Goal: Information Seeking & Learning: Learn about a topic

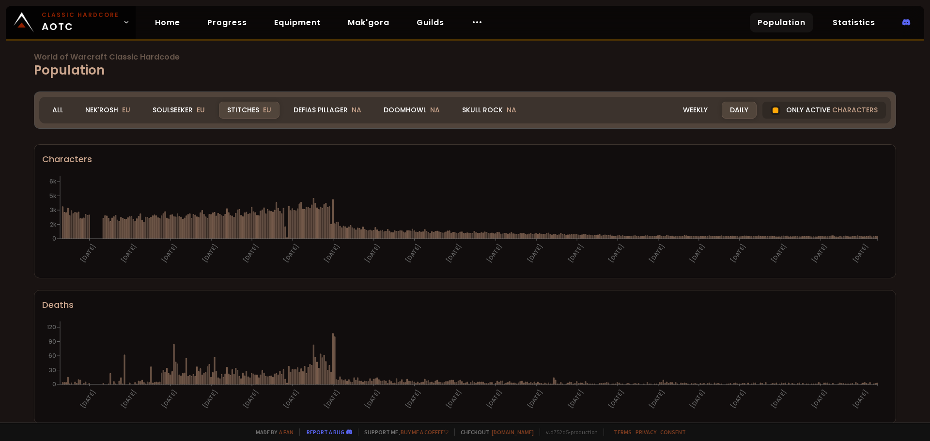
click at [165, 67] on h1 "World of Warcraft Classic Hardcode Population" at bounding box center [465, 66] width 862 height 27
click at [179, 108] on div "Soulseeker EU" at bounding box center [178, 110] width 69 height 17
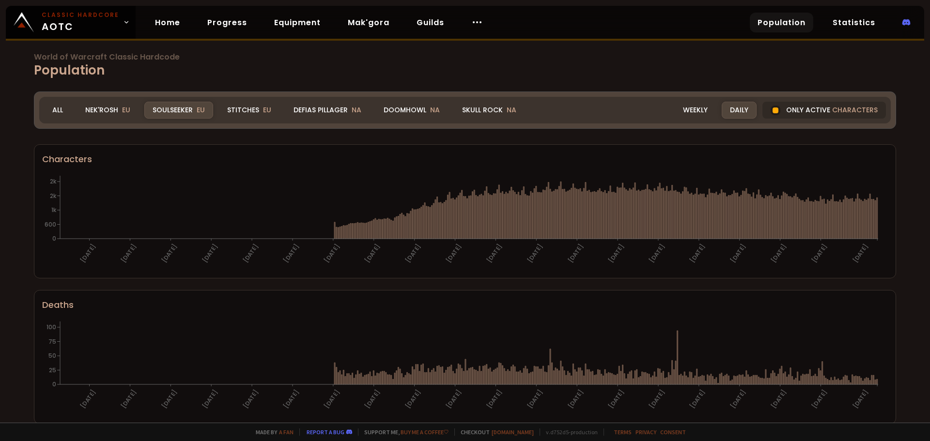
click at [97, 65] on h1 "World of Warcraft Classic Hardcode Population" at bounding box center [465, 66] width 862 height 27
click at [116, 105] on div "Nek'Rosh EU" at bounding box center [107, 110] width 61 height 17
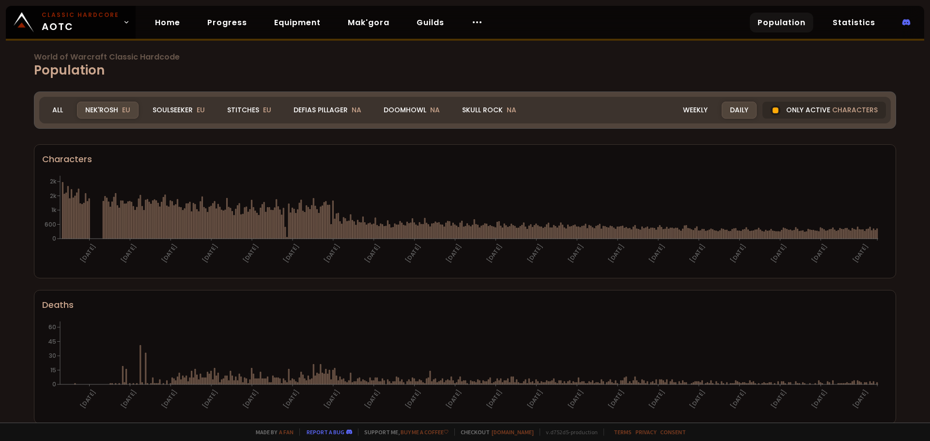
click at [175, 66] on h1 "World of Warcraft Classic Hardcode Population" at bounding box center [465, 66] width 862 height 27
click at [173, 107] on div "Soulseeker EU" at bounding box center [178, 110] width 69 height 17
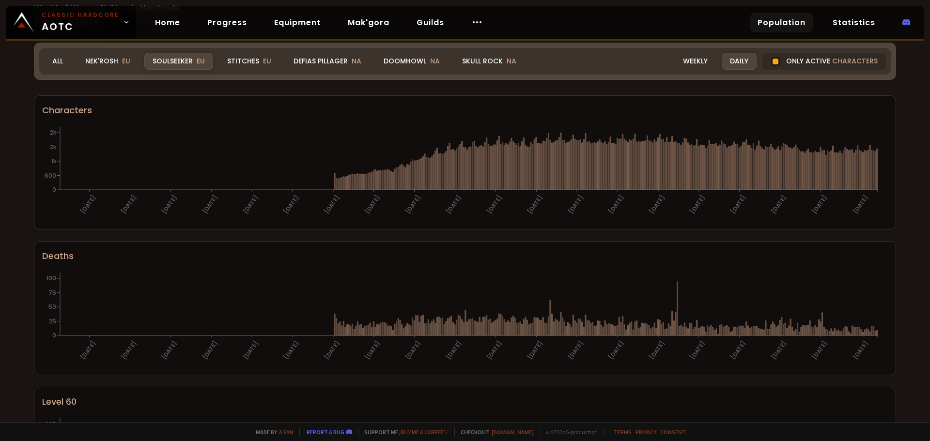
scroll to position [19, 0]
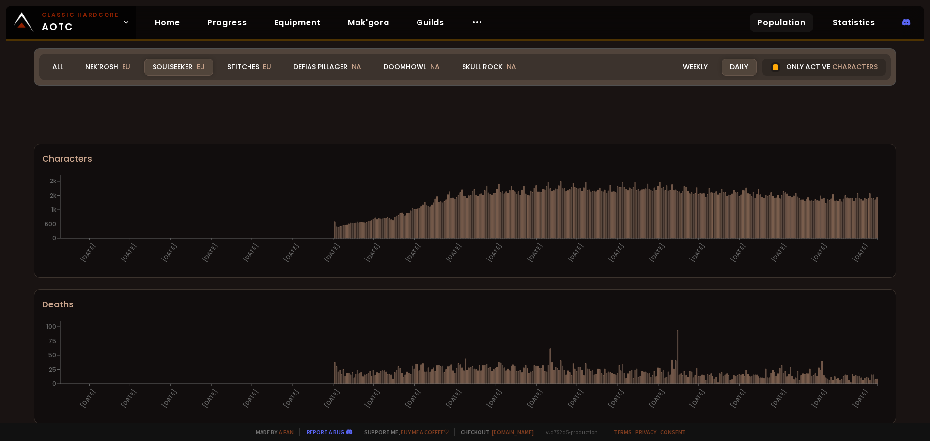
scroll to position [547, 0]
